Goal: Check status: Check status

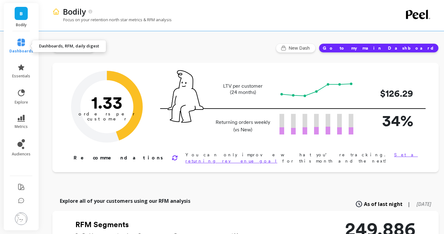
click at [23, 49] on span "dashboards" at bounding box center [21, 51] width 24 height 5
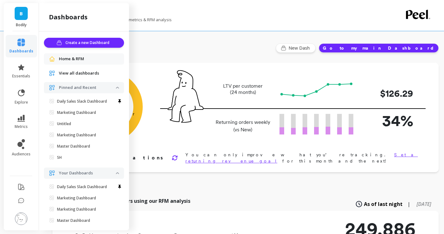
click at [95, 73] on span "View all dashboards" at bounding box center [79, 73] width 40 height 6
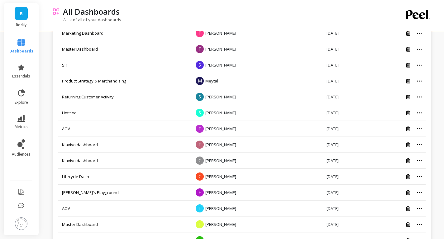
scroll to position [112, 0]
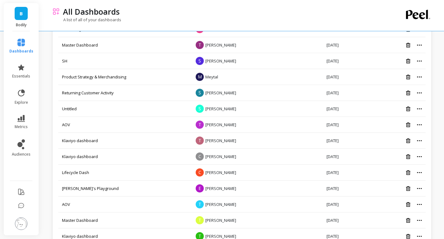
click at [21, 15] on span "B" at bounding box center [21, 13] width 3 height 7
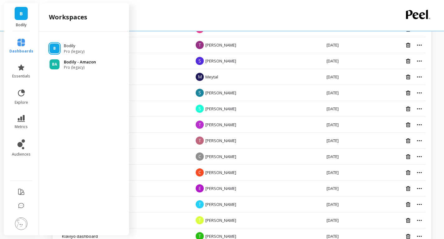
click at [77, 59] on p "Bodily - Amazon" at bounding box center [80, 62] width 32 height 6
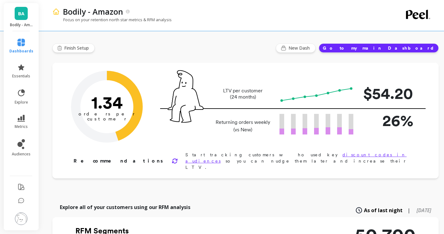
click at [22, 49] on span "dashboards" at bounding box center [21, 51] width 24 height 5
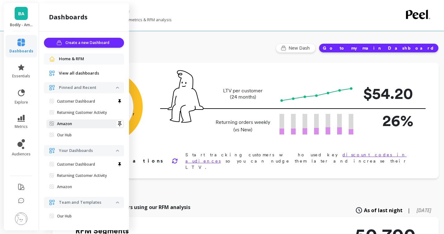
click at [80, 124] on span "Amazon" at bounding box center [83, 123] width 66 height 5
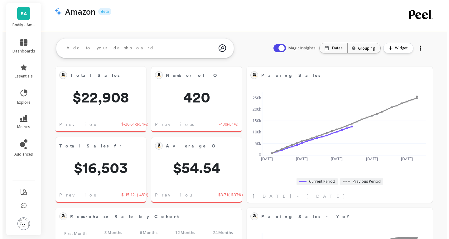
scroll to position [167, 164]
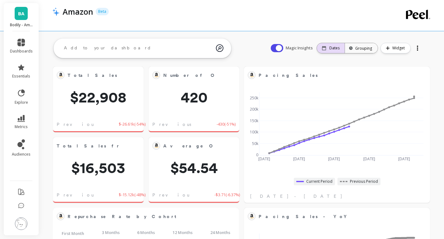
click at [335, 48] on p "Dates" at bounding box center [335, 48] width 10 height 5
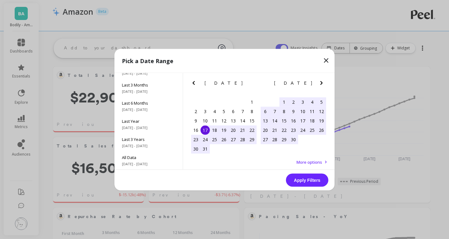
scroll to position [0, 0]
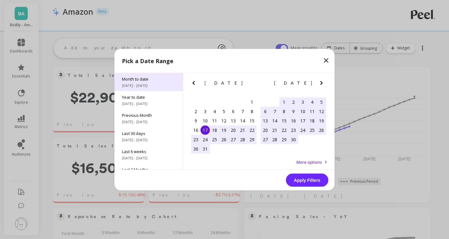
click at [164, 78] on span "Month to date" at bounding box center [148, 79] width 53 height 6
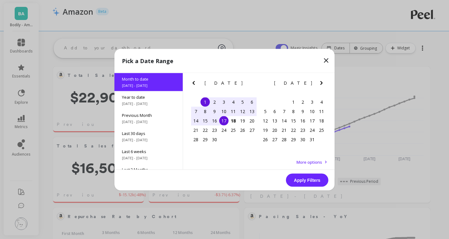
click at [312, 161] on span "More options" at bounding box center [310, 162] width 26 height 6
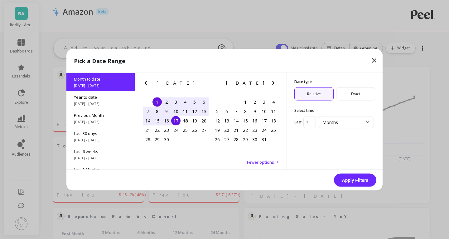
click at [351, 92] on span "Exact" at bounding box center [355, 93] width 39 height 13
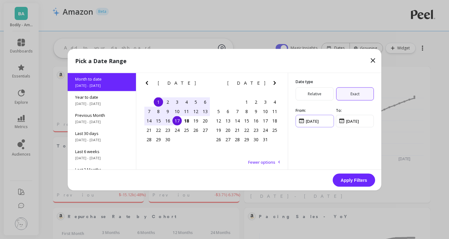
click at [319, 122] on input "input" at bounding box center [315, 120] width 38 height 12
click at [318, 89] on span "Relative" at bounding box center [315, 93] width 38 height 13
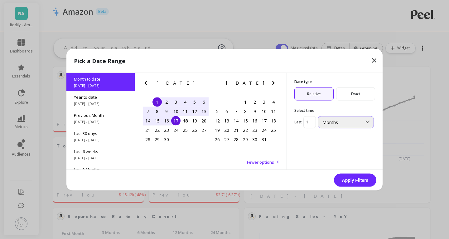
click at [343, 125] on div "Months" at bounding box center [346, 122] width 56 height 12
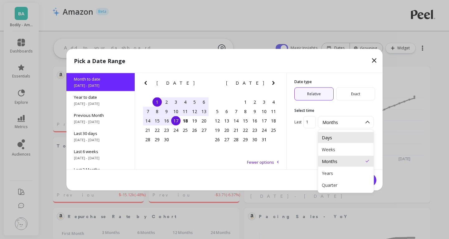
click at [340, 134] on div "Days" at bounding box center [346, 137] width 48 height 6
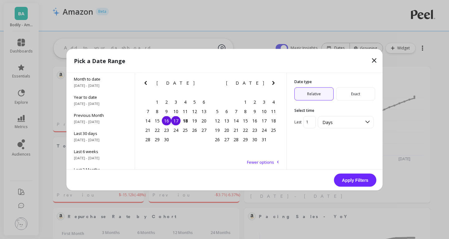
click at [340, 134] on div "Date type Relative Exact Select time Last 1 option Days, selected. Days" at bounding box center [335, 121] width 96 height 97
click at [354, 176] on button "Apply Filters" at bounding box center [355, 179] width 42 height 13
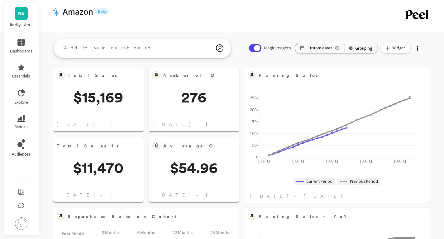
scroll to position [167, 164]
click at [329, 49] on p "Custom dates" at bounding box center [320, 48] width 25 height 5
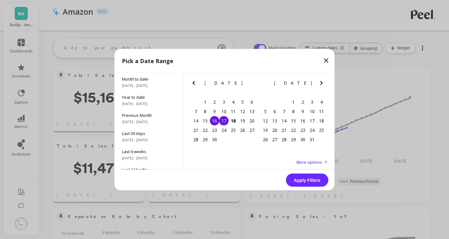
click at [318, 163] on span "More options" at bounding box center [310, 162] width 26 height 6
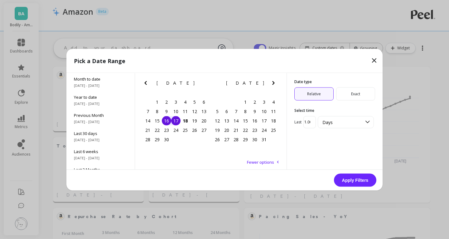
click at [309, 123] on input "1.0000000115740741" at bounding box center [309, 122] width 12 height 12
click at [313, 125] on input "1.0000000115740741" at bounding box center [309, 122] width 12 height 12
type input "1"
click at [312, 123] on input "1" at bounding box center [309, 122] width 12 height 12
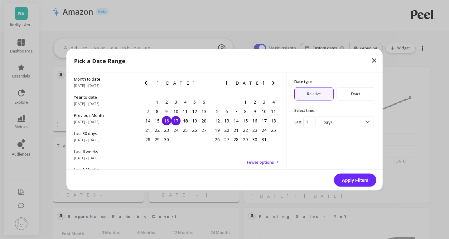
click at [312, 123] on input "1" at bounding box center [309, 122] width 12 height 12
click at [366, 176] on button "Apply Filters" at bounding box center [355, 179] width 42 height 13
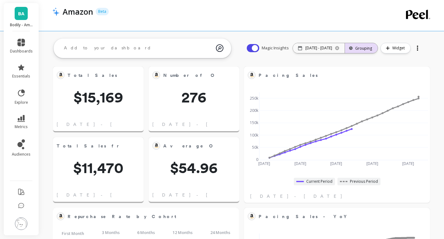
click at [361, 49] on div "Grouping" at bounding box center [362, 48] width 22 height 6
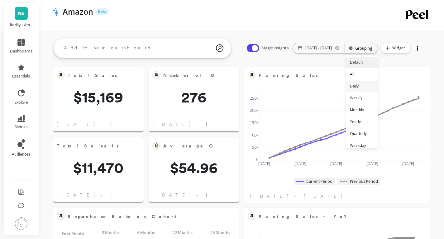
click at [364, 84] on div "Daily" at bounding box center [361, 85] width 31 height 11
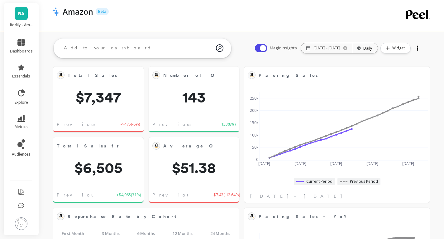
click at [284, 31] on div "Amazon Beta" at bounding box center [216, 15] width 328 height 31
click at [322, 49] on p "09/16/25 - 09/17/25" at bounding box center [327, 48] width 27 height 5
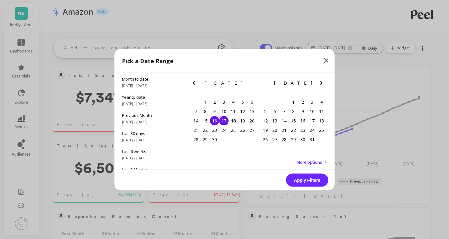
click at [301, 161] on span "More options" at bounding box center [310, 162] width 26 height 6
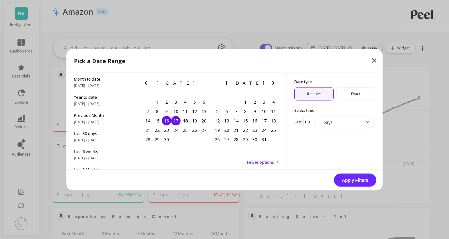
click at [355, 180] on button "Apply Filters" at bounding box center [355, 179] width 42 height 13
